Goal: Transaction & Acquisition: Purchase product/service

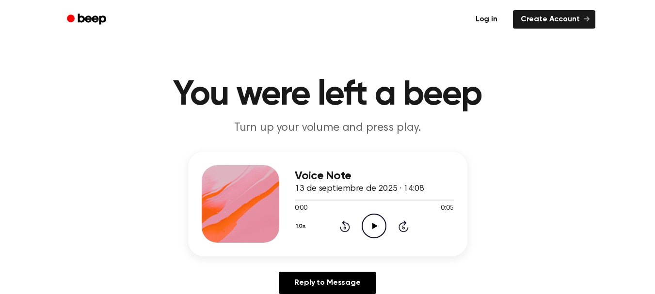
click at [489, 26] on link "Log in" at bounding box center [486, 19] width 41 height 22
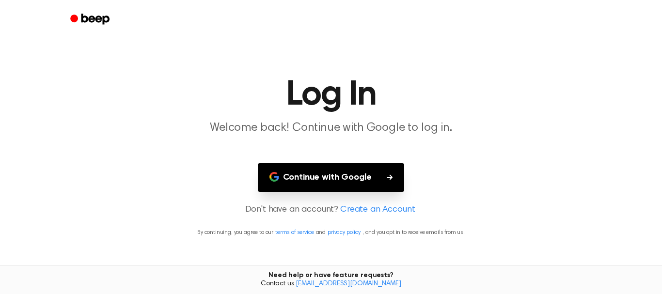
click at [344, 179] on button "Continue with Google" at bounding box center [331, 177] width 147 height 29
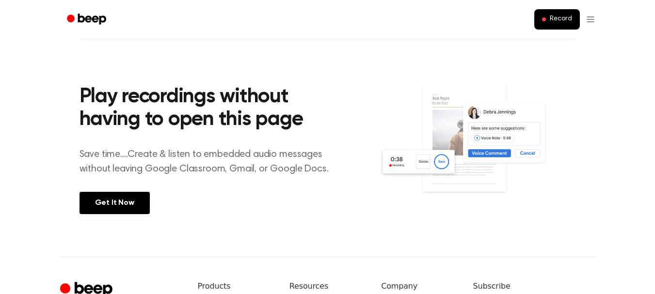
scroll to position [320, 0]
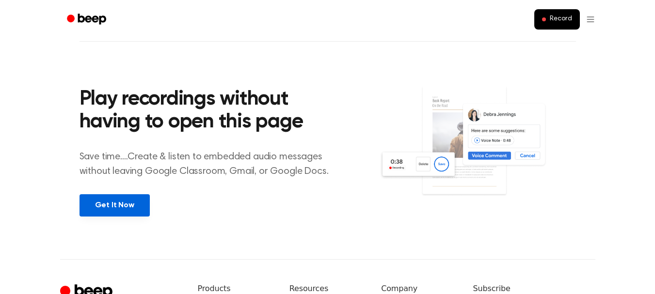
click at [130, 208] on link "Get It Now" at bounding box center [114, 205] width 70 height 22
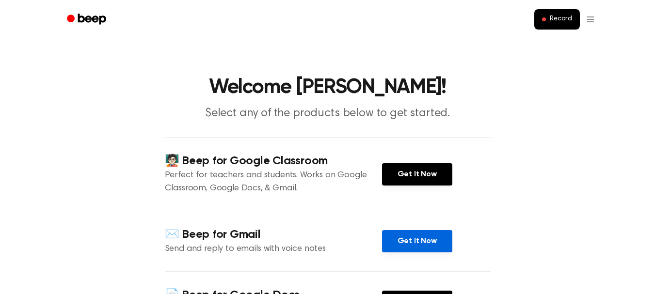
scroll to position [242, 0]
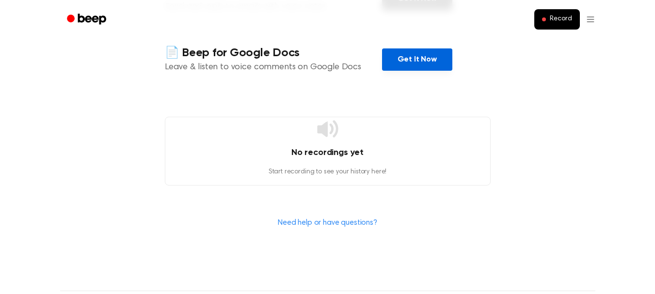
click at [419, 64] on link "Get It Now" at bounding box center [417, 59] width 70 height 22
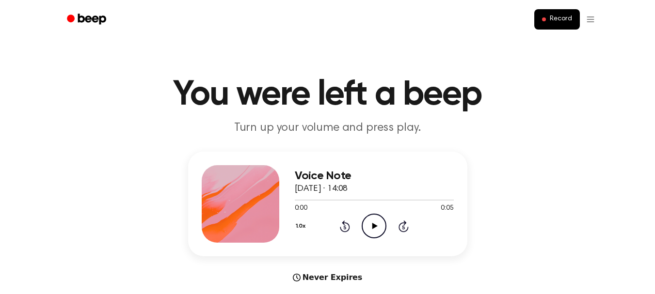
click at [376, 224] on icon "Play Audio" at bounding box center [373, 226] width 25 height 25
click at [376, 223] on icon at bounding box center [374, 226] width 4 height 6
click at [507, 105] on h1 "You were left a beep" at bounding box center [327, 95] width 496 height 35
click at [369, 228] on icon "Play Audio" at bounding box center [373, 226] width 25 height 25
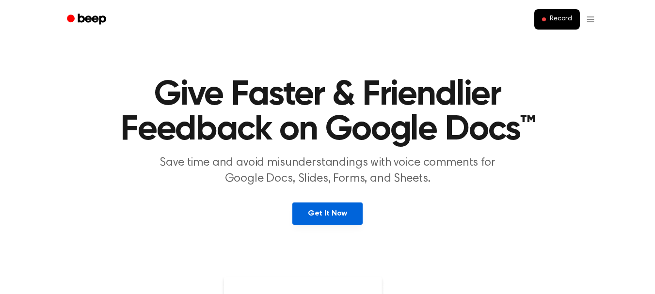
click at [345, 209] on link "Get It Now" at bounding box center [327, 214] width 70 height 22
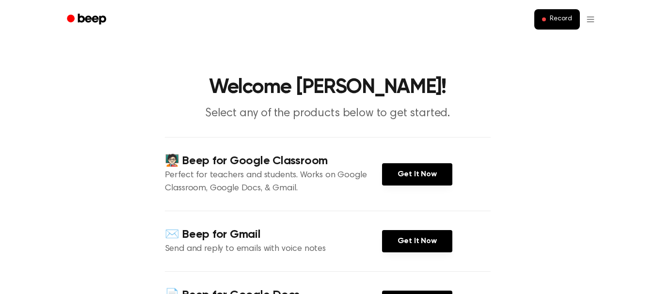
scroll to position [242, 0]
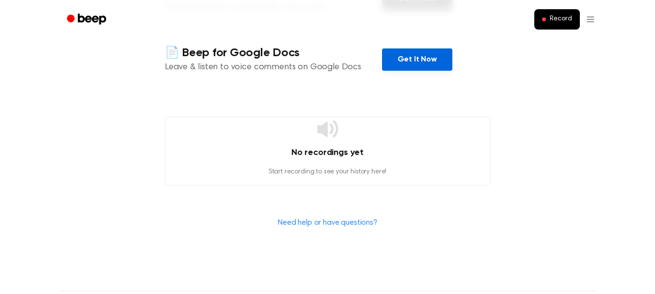
click at [417, 65] on link "Get It Now" at bounding box center [417, 59] width 70 height 22
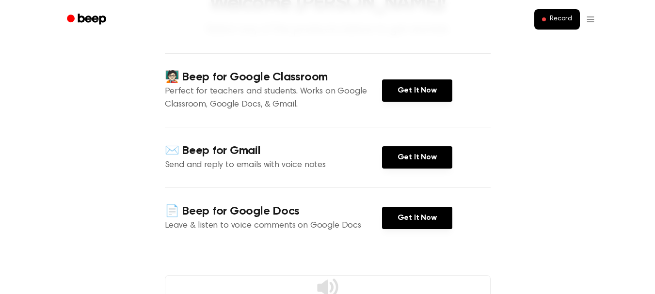
scroll to position [0, 0]
